Goal: Information Seeking & Learning: Learn about a topic

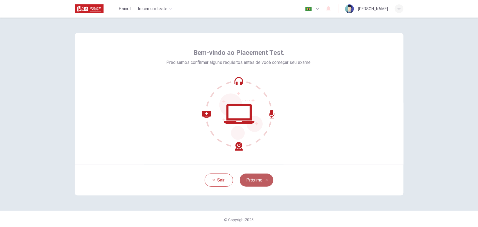
click at [254, 179] on button "Próximo" at bounding box center [257, 179] width 34 height 13
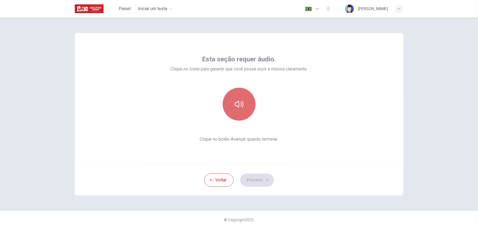
click at [236, 107] on icon "button" at bounding box center [239, 104] width 9 height 9
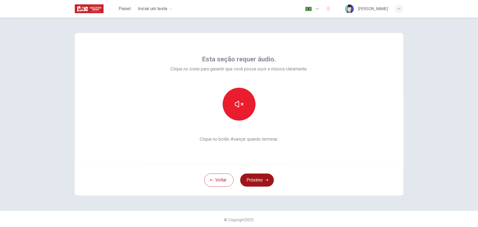
click at [257, 182] on button "Próximo" at bounding box center [257, 179] width 34 height 13
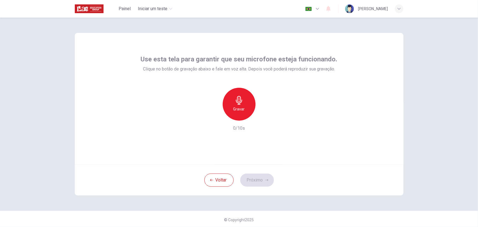
click at [241, 105] on div "Gravar" at bounding box center [239, 104] width 33 height 33
click at [238, 111] on h6 "Gravar" at bounding box center [238, 109] width 11 height 7
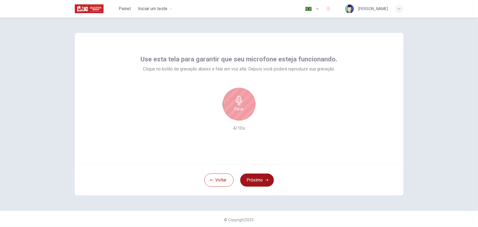
click at [255, 181] on button "Próximo" at bounding box center [257, 179] width 34 height 13
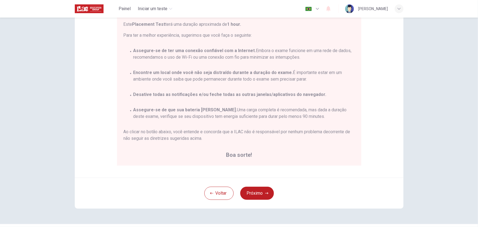
scroll to position [74, 0]
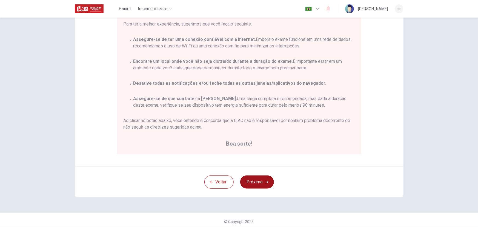
click at [264, 186] on button "Próximo" at bounding box center [257, 181] width 34 height 13
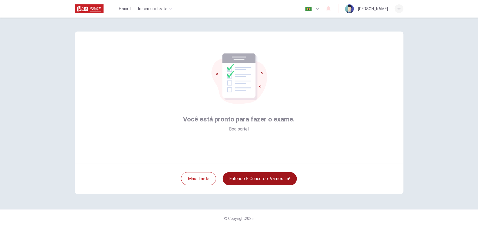
scroll to position [1, 0]
click at [273, 182] on button "Entendo e concordo. Vamos lá!" at bounding box center [260, 178] width 74 height 13
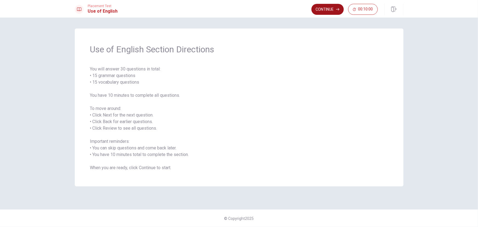
click at [330, 8] on button "Continue" at bounding box center [327, 9] width 32 height 11
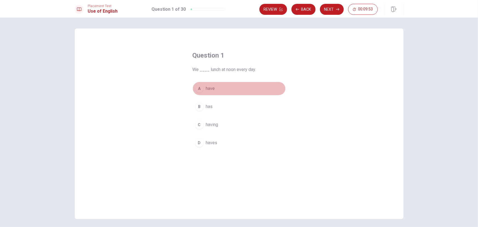
click at [199, 89] on div "A" at bounding box center [199, 88] width 9 height 9
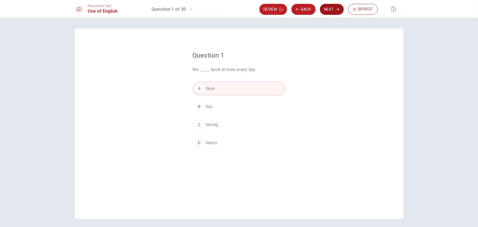
click at [329, 7] on button "Next" at bounding box center [332, 9] width 24 height 11
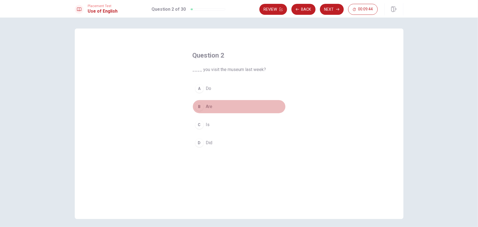
click at [197, 106] on div "B" at bounding box center [199, 106] width 9 height 9
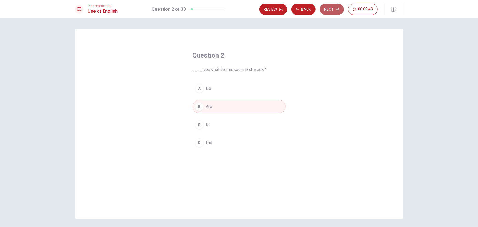
click at [330, 5] on button "Next" at bounding box center [332, 9] width 24 height 11
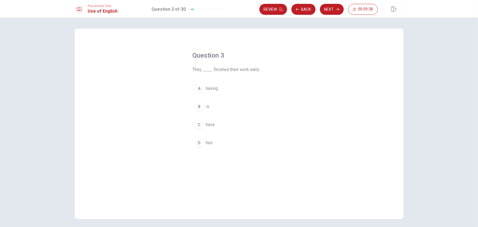
click at [197, 144] on div "D" at bounding box center [199, 142] width 9 height 9
click at [331, 8] on button "Next" at bounding box center [332, 9] width 24 height 11
click at [199, 107] on div "B" at bounding box center [199, 106] width 9 height 9
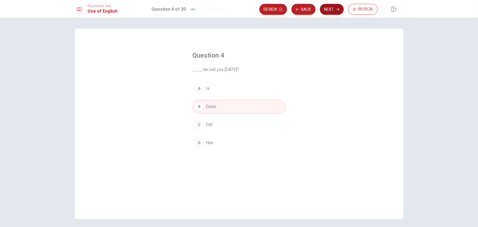
click at [336, 7] on button "Next" at bounding box center [332, 9] width 24 height 11
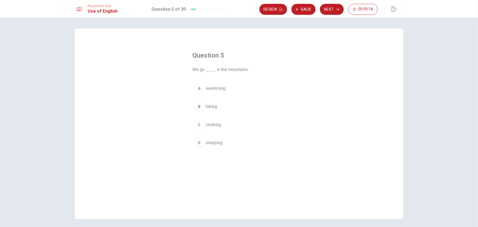
click at [197, 107] on div "B" at bounding box center [199, 106] width 9 height 9
click at [333, 9] on button "Next" at bounding box center [332, 9] width 24 height 11
click at [195, 87] on div "A" at bounding box center [199, 88] width 9 height 9
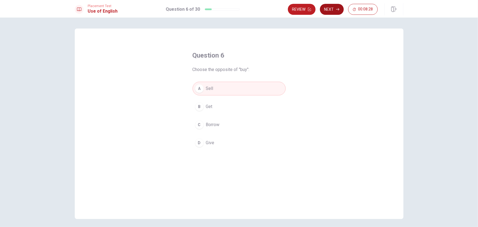
click at [333, 10] on button "Next" at bounding box center [332, 9] width 24 height 11
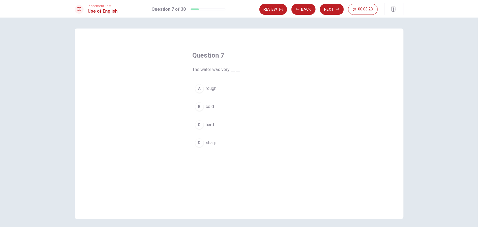
click at [206, 107] on span "cold" at bounding box center [210, 106] width 8 height 7
click at [338, 8] on icon "button" at bounding box center [337, 9] width 3 height 3
click at [203, 127] on button "C hat" at bounding box center [238, 125] width 93 height 14
click at [338, 9] on icon "button" at bounding box center [337, 9] width 3 height 3
click at [210, 108] on span "listen" at bounding box center [211, 106] width 11 height 7
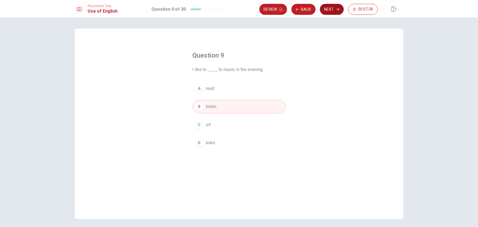
click at [336, 9] on icon "button" at bounding box center [337, 9] width 3 height 3
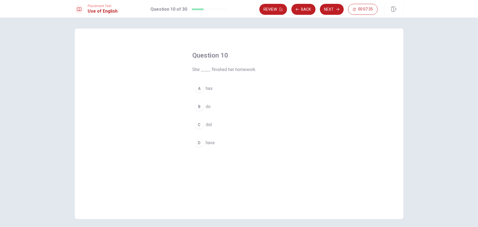
click at [201, 88] on div "A" at bounding box center [199, 88] width 9 height 9
click at [329, 10] on button "Next" at bounding box center [332, 9] width 24 height 11
click at [206, 107] on span "Does" at bounding box center [211, 106] width 10 height 7
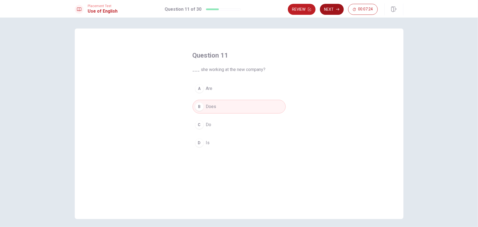
click at [333, 10] on button "Next" at bounding box center [332, 9] width 24 height 11
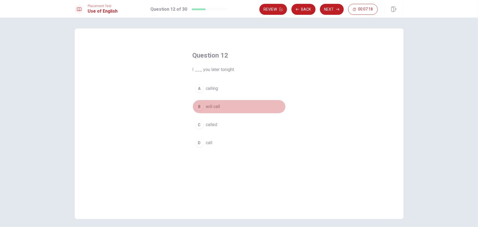
click at [211, 108] on span "will call" at bounding box center [213, 106] width 14 height 7
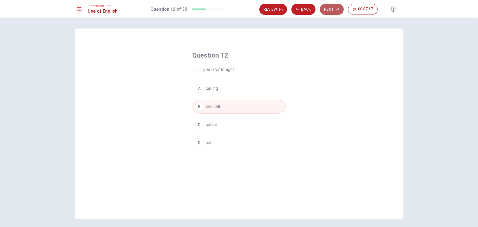
click at [335, 6] on button "Next" at bounding box center [332, 9] width 24 height 11
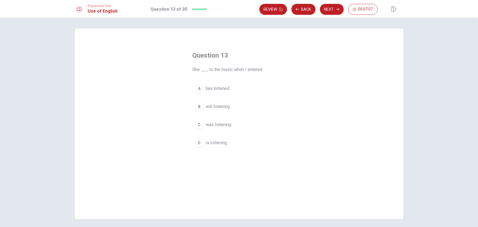
click at [222, 89] on span "has listened" at bounding box center [218, 88] width 24 height 7
click at [330, 8] on button "Next" at bounding box center [332, 9] width 24 height 11
click at [216, 105] on span "reading" at bounding box center [213, 106] width 14 height 7
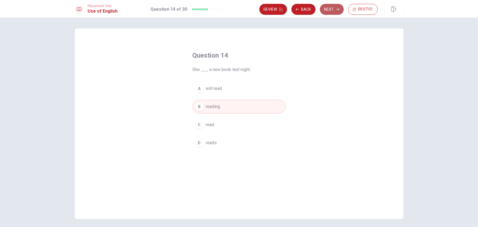
click at [327, 7] on button "Next" at bounding box center [332, 9] width 24 height 11
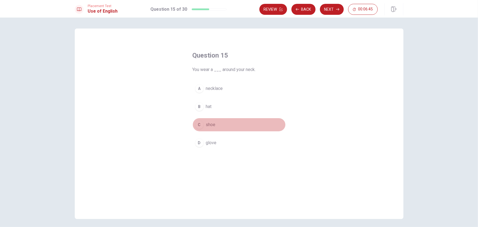
click at [212, 125] on span "shoe" at bounding box center [211, 124] width 10 height 7
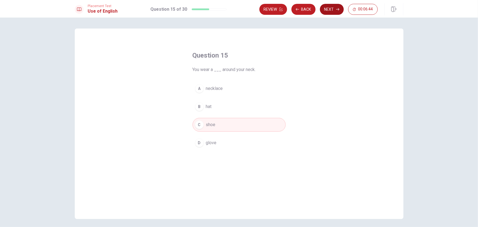
click at [330, 9] on button "Next" at bounding box center [332, 9] width 24 height 11
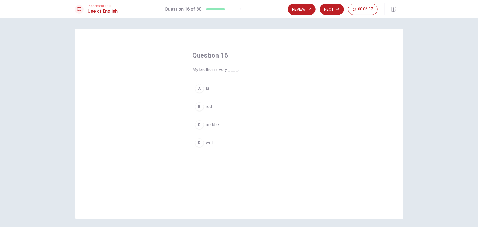
click at [198, 87] on div "A" at bounding box center [199, 88] width 9 height 9
click at [333, 10] on button "Next" at bounding box center [332, 9] width 24 height 11
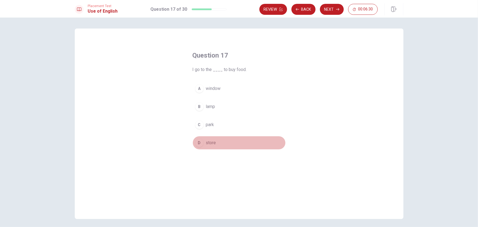
click at [209, 143] on span "store" at bounding box center [211, 142] width 10 height 7
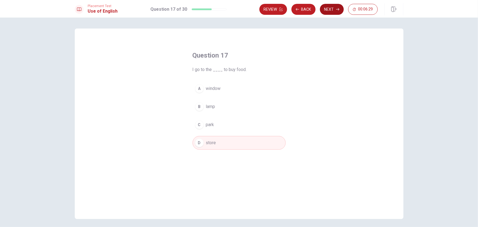
click at [329, 8] on button "Next" at bounding box center [332, 9] width 24 height 11
click at [203, 110] on button "B full" at bounding box center [238, 107] width 93 height 14
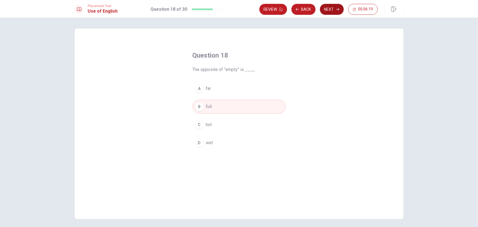
click at [339, 10] on icon "button" at bounding box center [337, 9] width 3 height 3
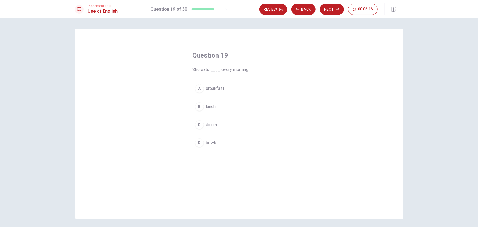
click at [217, 88] on span "breakfast" at bounding box center [215, 88] width 18 height 7
click at [329, 11] on button "Next" at bounding box center [332, 9] width 24 height 11
click at [210, 107] on span "are" at bounding box center [209, 106] width 6 height 7
click at [330, 11] on button "Next" at bounding box center [332, 9] width 24 height 11
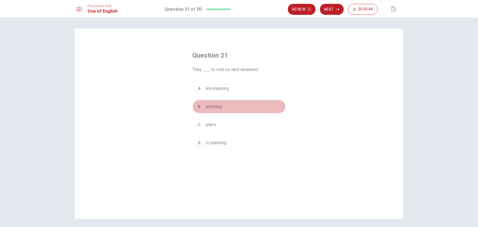
click at [218, 105] on span "planning" at bounding box center [214, 106] width 16 height 7
click at [336, 7] on button "Next" at bounding box center [332, 9] width 24 height 11
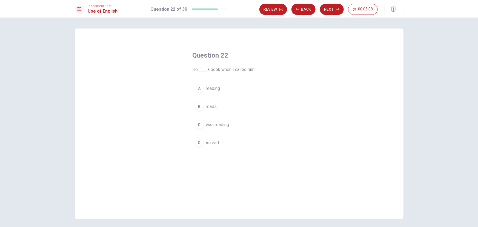
click at [218, 125] on span "was reading" at bounding box center [217, 124] width 23 height 7
click at [333, 9] on button "Next" at bounding box center [332, 9] width 24 height 11
click at [226, 107] on span "were waiting" at bounding box center [218, 106] width 24 height 7
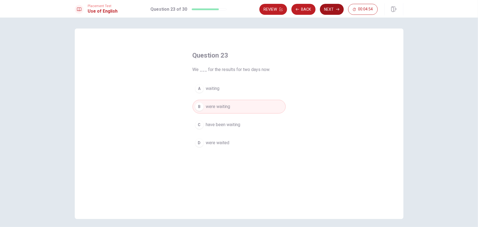
click at [333, 10] on button "Next" at bounding box center [332, 9] width 24 height 11
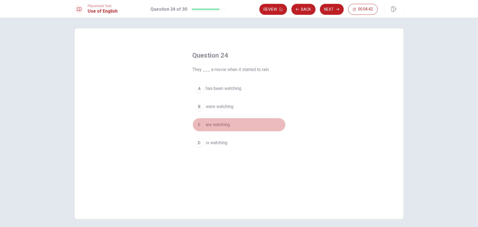
click at [227, 126] on span "are watching" at bounding box center [218, 124] width 24 height 7
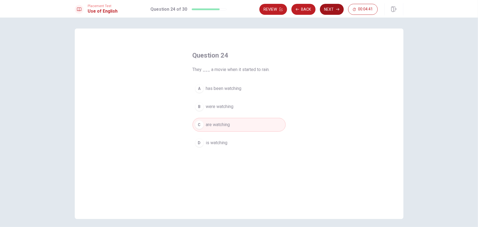
click at [333, 11] on button "Next" at bounding box center [332, 9] width 24 height 11
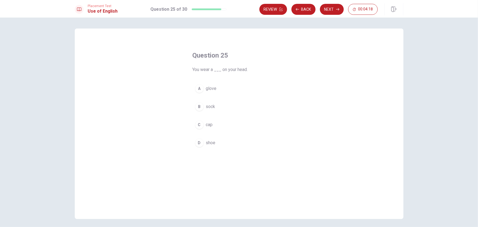
click at [212, 124] on button "C cap" at bounding box center [238, 125] width 93 height 14
click at [337, 7] on button "Next" at bounding box center [332, 9] width 24 height 11
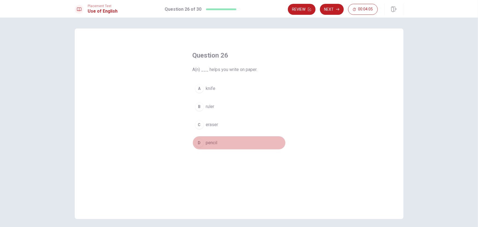
click at [208, 145] on span "pencil" at bounding box center [211, 142] width 11 height 7
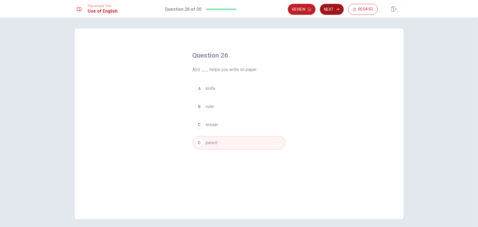
click at [338, 10] on icon "button" at bounding box center [337, 9] width 3 height 3
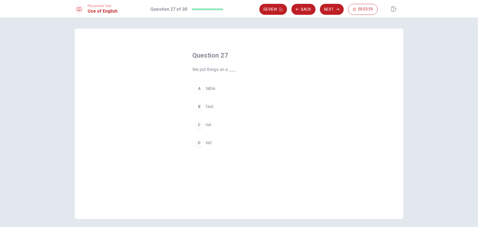
click at [210, 90] on span "table" at bounding box center [211, 88] width 10 height 7
click at [332, 6] on button "Next" at bounding box center [332, 9] width 24 height 11
click at [210, 88] on span "can opener" at bounding box center [216, 88] width 21 height 7
click at [326, 10] on button "Next" at bounding box center [332, 9] width 24 height 11
click at [224, 107] on span "hardworking" at bounding box center [217, 106] width 23 height 7
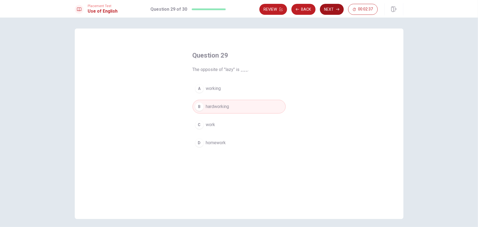
click at [333, 11] on button "Next" at bounding box center [332, 9] width 24 height 11
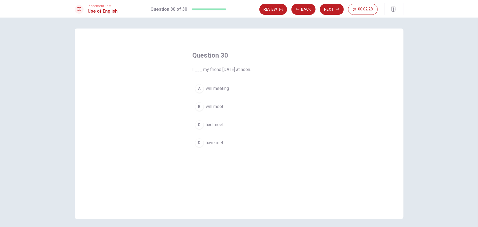
click at [219, 107] on span "will meet" at bounding box center [215, 106] width 18 height 7
click at [326, 11] on button "Next" at bounding box center [332, 9] width 24 height 11
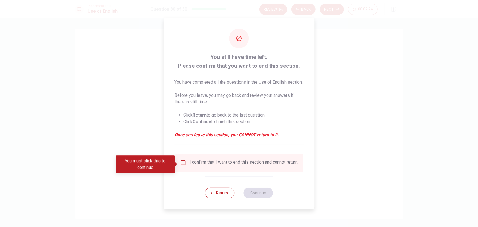
click at [182, 164] on input "You must click this to continue" at bounding box center [183, 162] width 7 height 7
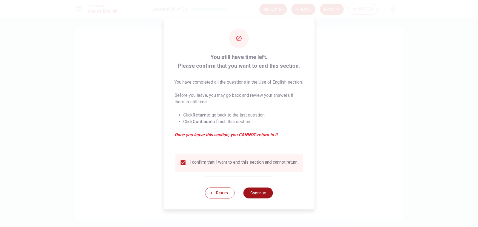
click at [262, 197] on button "Continue" at bounding box center [258, 192] width 30 height 11
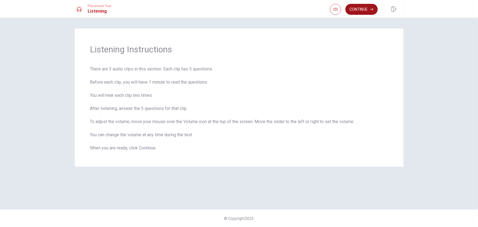
click at [359, 11] on button "Continue" at bounding box center [361, 9] width 32 height 11
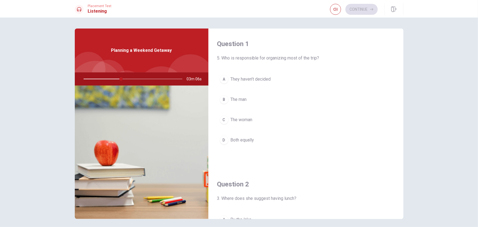
click at [221, 120] on div "C" at bounding box center [224, 119] width 9 height 9
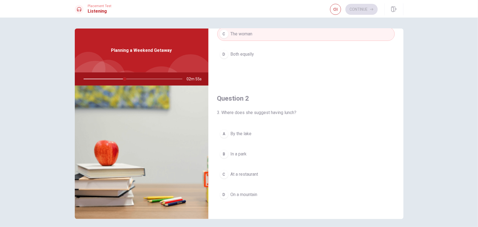
scroll to position [74, 0]
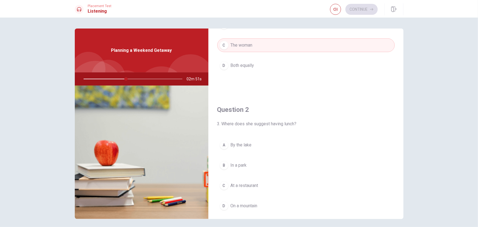
click at [233, 142] on span "By the lake" at bounding box center [241, 145] width 21 height 7
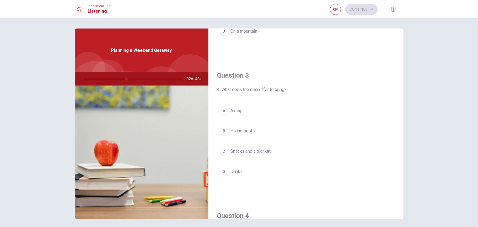
scroll to position [274, 0]
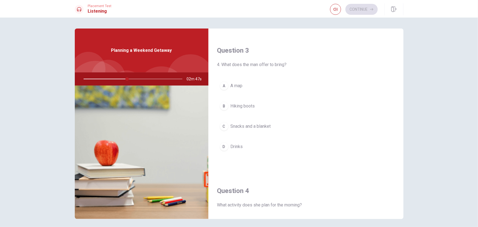
click at [257, 126] on span "Snacks and a blanket" at bounding box center [251, 126] width 40 height 7
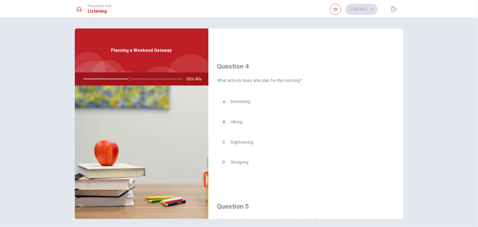
scroll to position [423, 0]
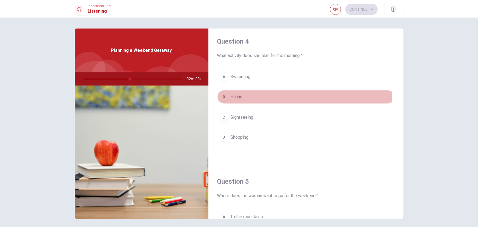
click at [240, 95] on span "Hiking" at bounding box center [237, 97] width 12 height 7
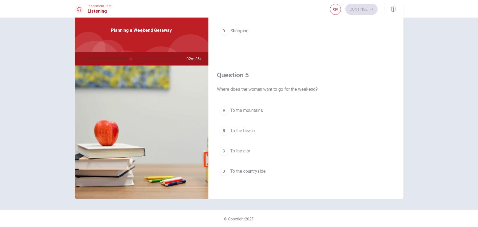
scroll to position [20, 0]
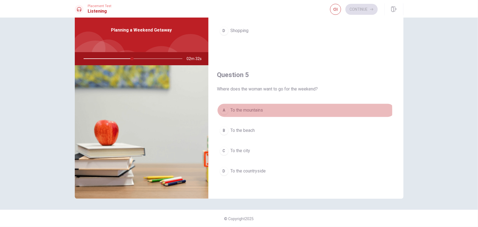
click at [257, 110] on span "To the mountains" at bounding box center [247, 110] width 33 height 7
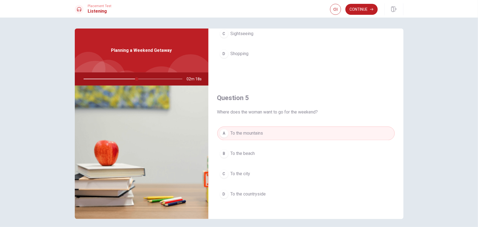
scroll to position [509, 0]
drag, startPoint x: 137, startPoint y: 78, endPoint x: 142, endPoint y: 80, distance: 6.0
click at [142, 80] on div at bounding box center [132, 78] width 110 height 13
click at [141, 79] on div at bounding box center [132, 78] width 110 height 13
click at [356, 8] on button "Continue" at bounding box center [361, 9] width 32 height 11
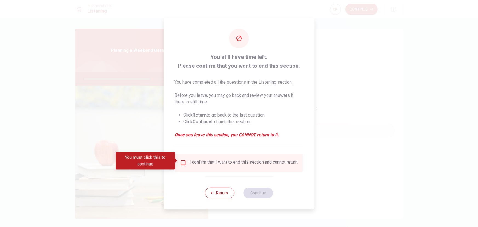
click at [180, 161] on input "You must click this to continue" at bounding box center [183, 162] width 7 height 7
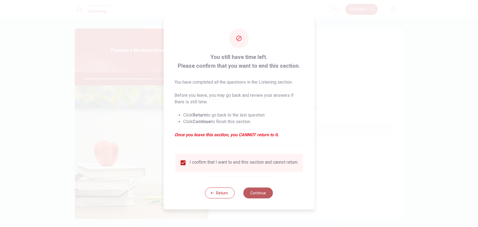
click at [261, 192] on button "Continue" at bounding box center [258, 192] width 30 height 11
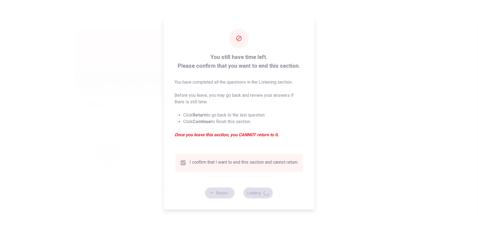
type input "71"
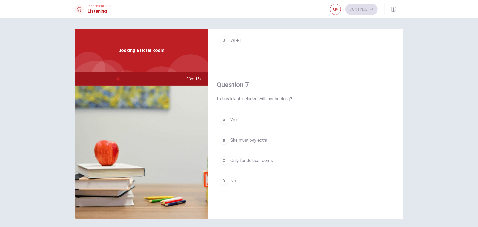
scroll to position [0, 0]
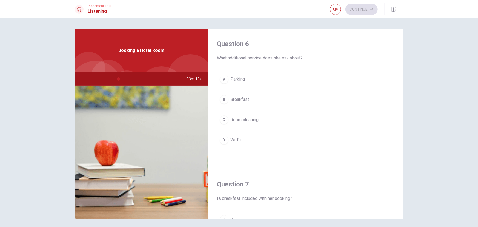
click at [239, 102] on span "Breakfast" at bounding box center [240, 99] width 19 height 7
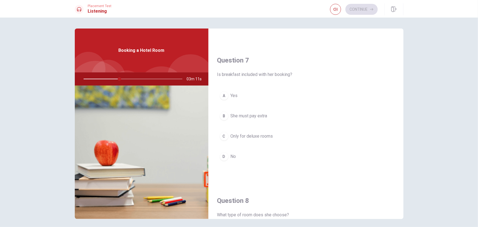
scroll to position [124, 0]
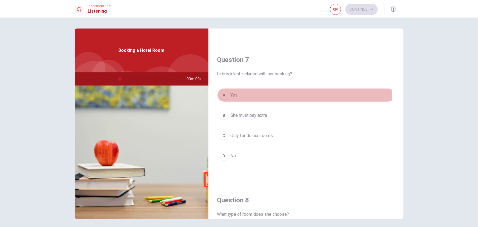
click at [232, 96] on span "Yes" at bounding box center [234, 95] width 7 height 7
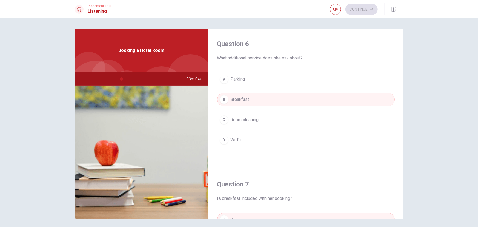
scroll to position [0, 0]
click at [248, 82] on button "A Parking" at bounding box center [305, 79] width 177 height 14
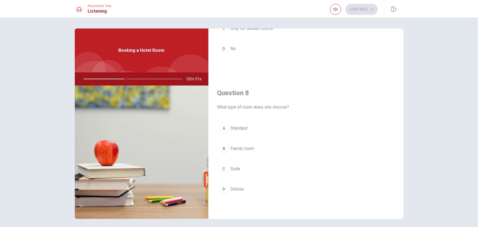
scroll to position [249, 0]
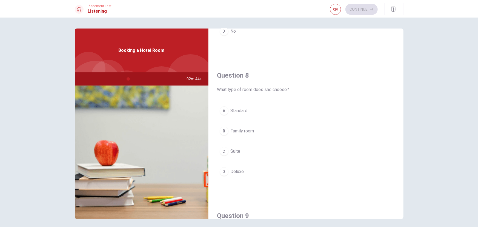
click at [238, 106] on button "A Standard" at bounding box center [305, 111] width 177 height 14
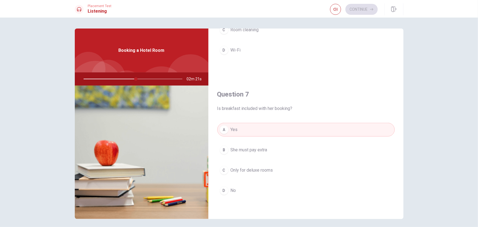
scroll to position [86, 0]
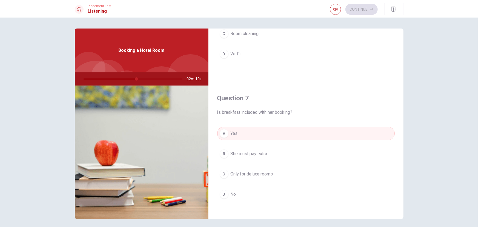
drag, startPoint x: 133, startPoint y: 79, endPoint x: 112, endPoint y: 81, distance: 20.3
click at [112, 81] on div at bounding box center [132, 78] width 110 height 13
click at [112, 79] on div at bounding box center [132, 78] width 110 height 13
click at [113, 77] on div at bounding box center [132, 78] width 110 height 13
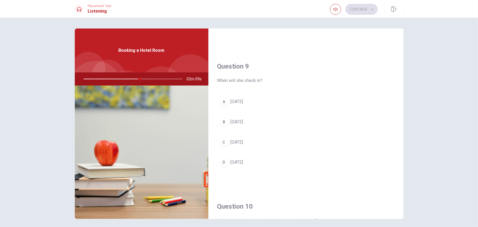
scroll to position [423, 0]
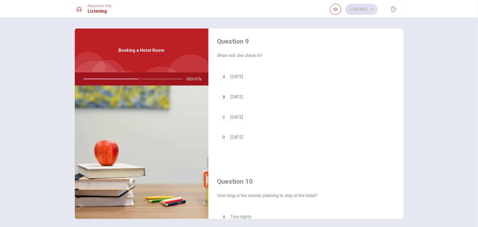
click at [236, 77] on span "[DATE]" at bounding box center [237, 76] width 13 height 7
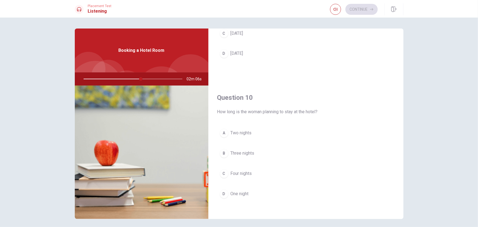
scroll to position [509, 0]
click at [250, 148] on span "Three nights" at bounding box center [243, 151] width 24 height 7
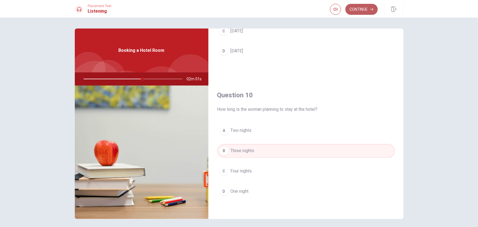
click at [360, 8] on button "Continue" at bounding box center [361, 9] width 32 height 11
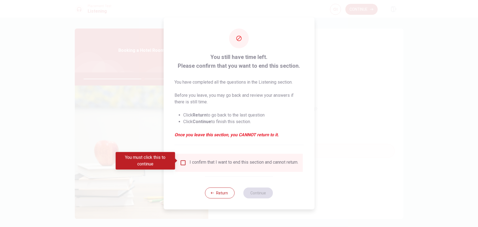
click at [182, 161] on input "You must click this to continue" at bounding box center [183, 162] width 7 height 7
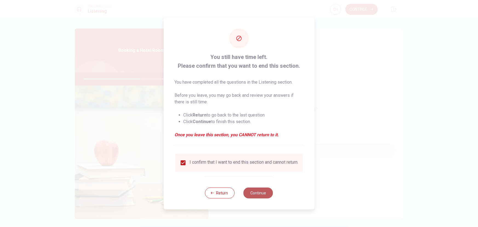
click at [257, 193] on button "Continue" at bounding box center [258, 192] width 30 height 11
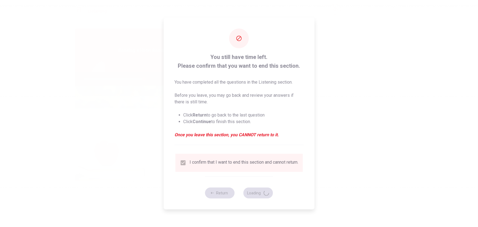
type input "62"
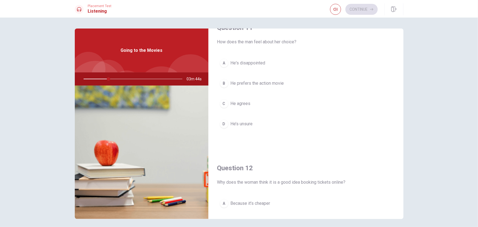
scroll to position [25, 0]
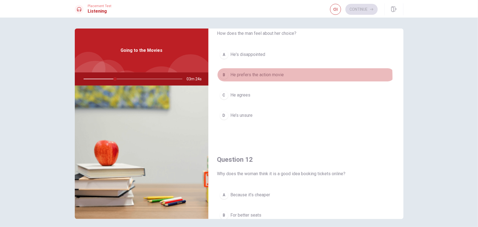
click at [277, 77] on span "He prefers the action movie" at bounding box center [257, 74] width 53 height 7
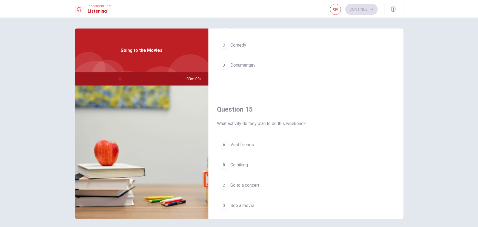
scroll to position [498, 0]
click at [233, 43] on span "Comedy" at bounding box center [239, 42] width 16 height 7
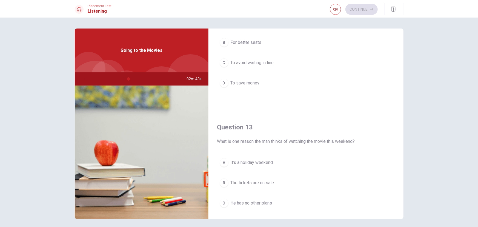
scroll to position [161, 0]
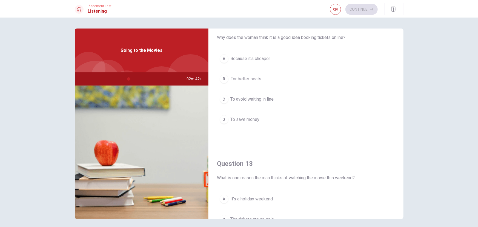
click at [269, 99] on span "To avoid waiting in line" at bounding box center [252, 99] width 43 height 7
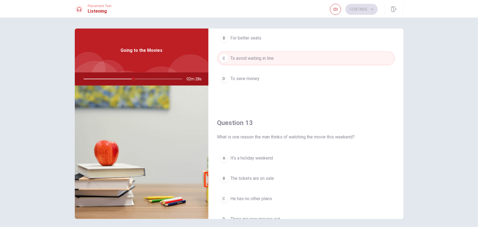
scroll to position [249, 0]
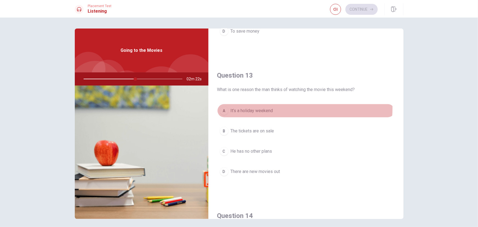
click at [266, 107] on span "It’s a holiday weekend" at bounding box center [252, 110] width 42 height 7
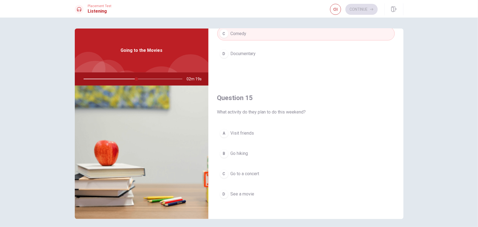
scroll to position [509, 0]
click at [258, 191] on button "D See a movie" at bounding box center [305, 192] width 177 height 14
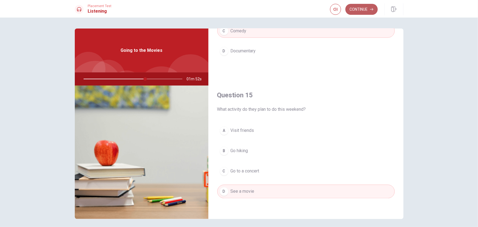
click at [359, 10] on button "Continue" at bounding box center [361, 9] width 32 height 11
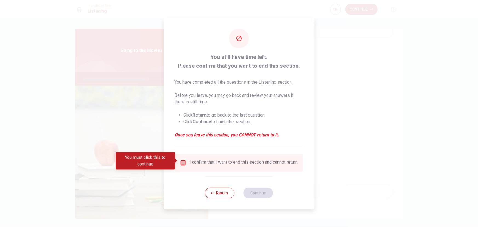
click at [183, 159] on input "You must click this to continue" at bounding box center [183, 162] width 7 height 7
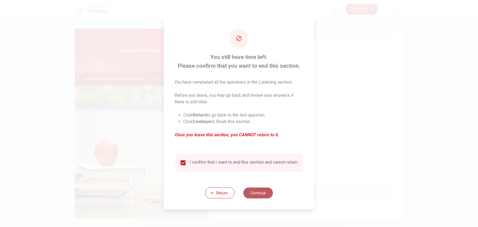
click at [260, 194] on button "Continue" at bounding box center [258, 192] width 30 height 11
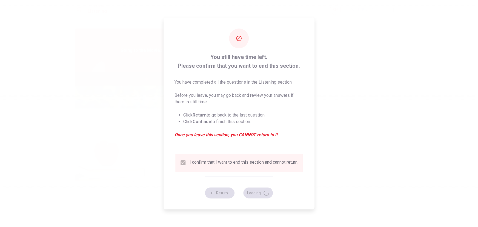
type input "64"
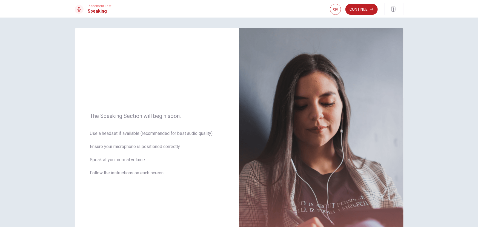
scroll to position [0, 0]
click at [136, 79] on div "The Speaking Section will begin soon. Use a headset if available (recommended f…" at bounding box center [157, 147] width 164 height 239
click at [361, 9] on button "Continue" at bounding box center [361, 9] width 32 height 11
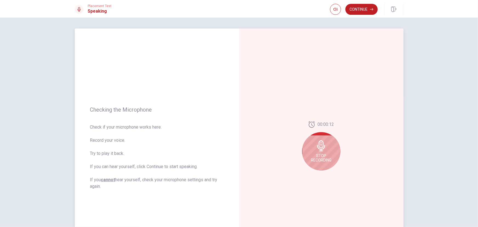
scroll to position [25, 0]
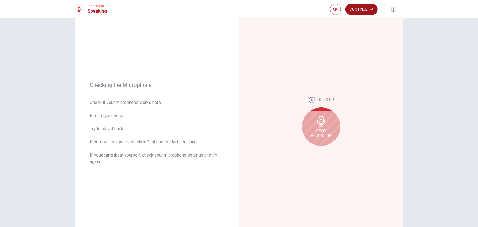
click at [366, 7] on button "Continue" at bounding box center [361, 9] width 32 height 11
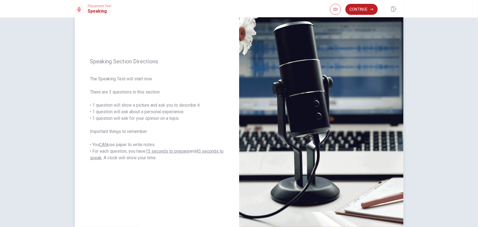
scroll to position [50, 0]
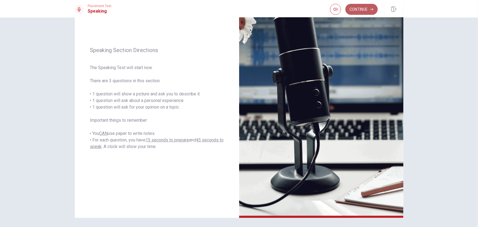
click at [373, 7] on button "Continue" at bounding box center [361, 9] width 32 height 11
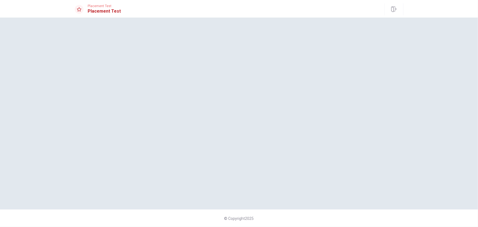
scroll to position [0, 0]
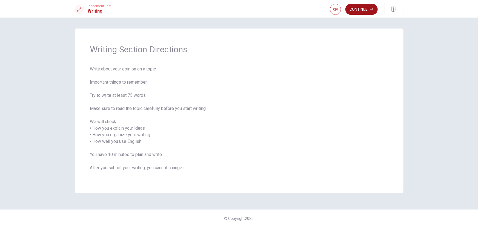
click at [355, 13] on button "Continue" at bounding box center [361, 9] width 32 height 11
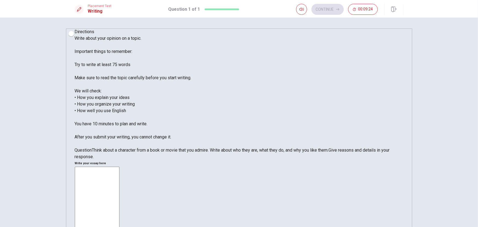
type textarea "O"
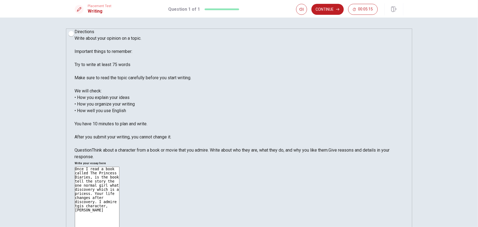
drag, startPoint x: 274, startPoint y: 75, endPoint x: 276, endPoint y: 76, distance: 2.8
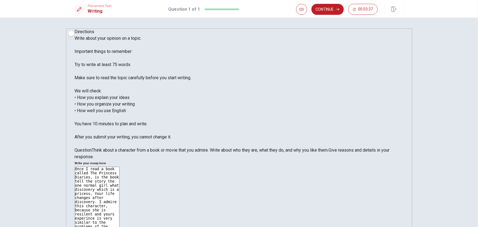
drag, startPoint x: 328, startPoint y: 62, endPoint x: 340, endPoint y: 62, distance: 12.3
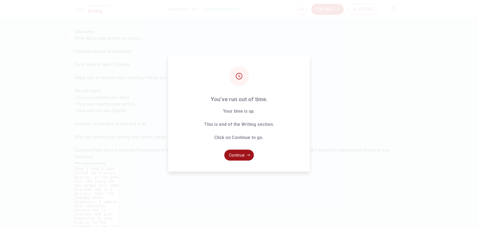
type textarea "Once I read a book called The Princess Diaries, is the book tell the story the …"
click at [244, 153] on button "Continue" at bounding box center [239, 154] width 30 height 11
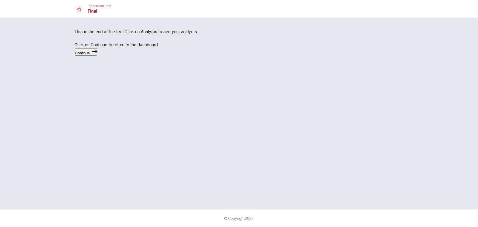
click at [97, 56] on button "Continue" at bounding box center [86, 51] width 22 height 7
